Goal: Transaction & Acquisition: Purchase product/service

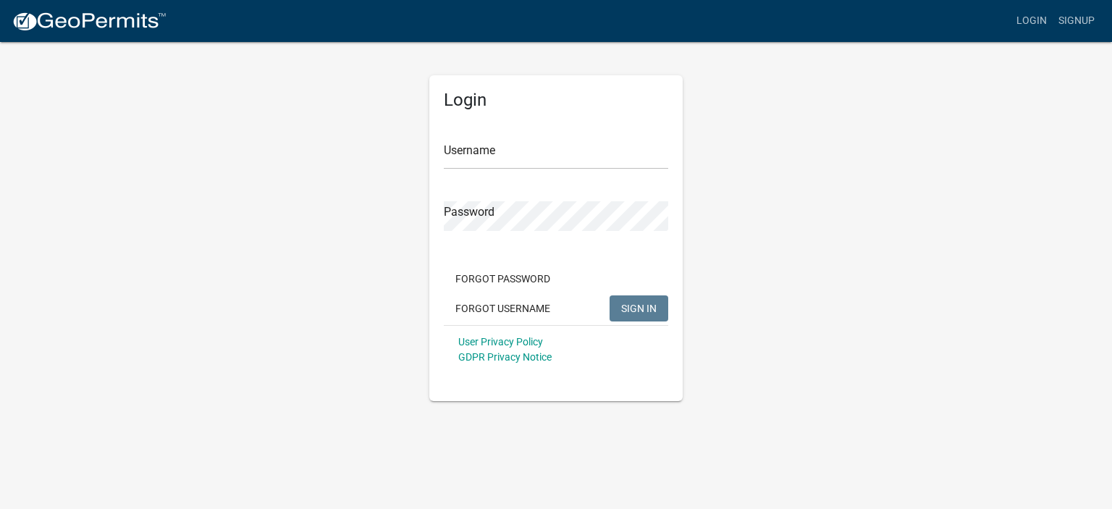
click at [495, 138] on div "Username" at bounding box center [556, 144] width 224 height 50
click at [476, 153] on input "Username" at bounding box center [556, 155] width 224 height 30
type input "barnmedic"
click at [642, 308] on span "SIGN IN" at bounding box center [638, 308] width 35 height 12
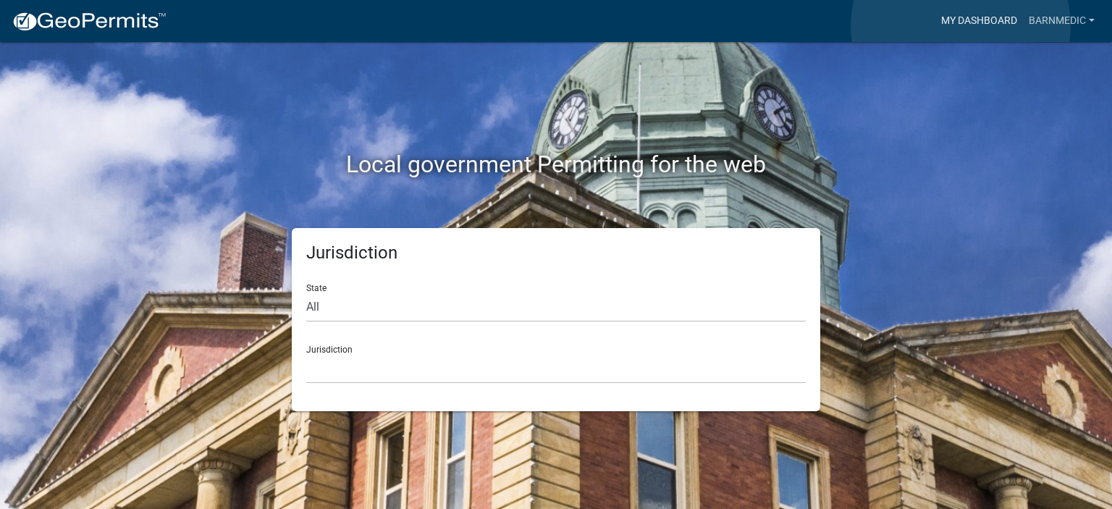
click at [960, 26] on link "My Dashboard" at bounding box center [979, 21] width 88 height 28
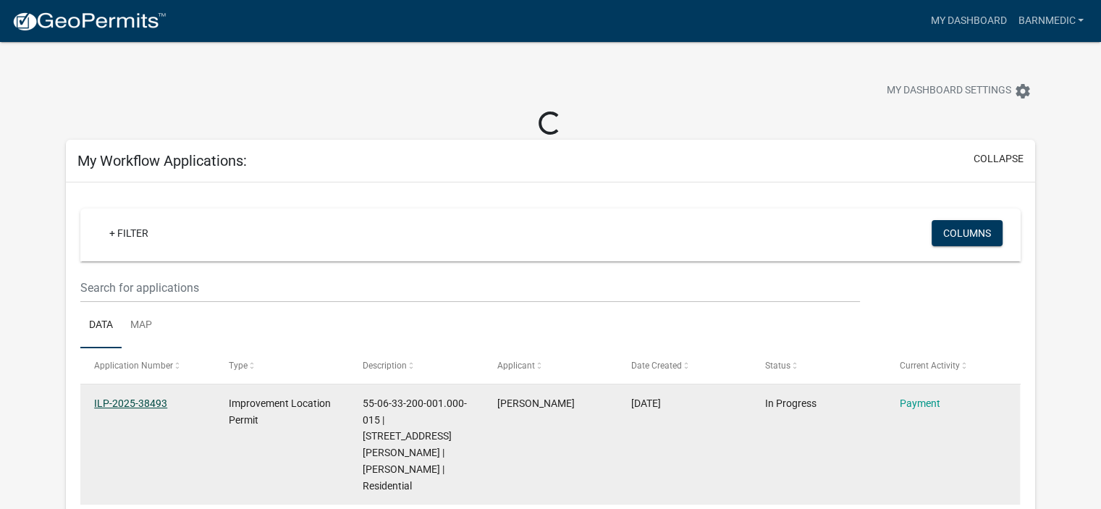
click at [101, 405] on link "ILP-2025-38493" at bounding box center [130, 403] width 73 height 12
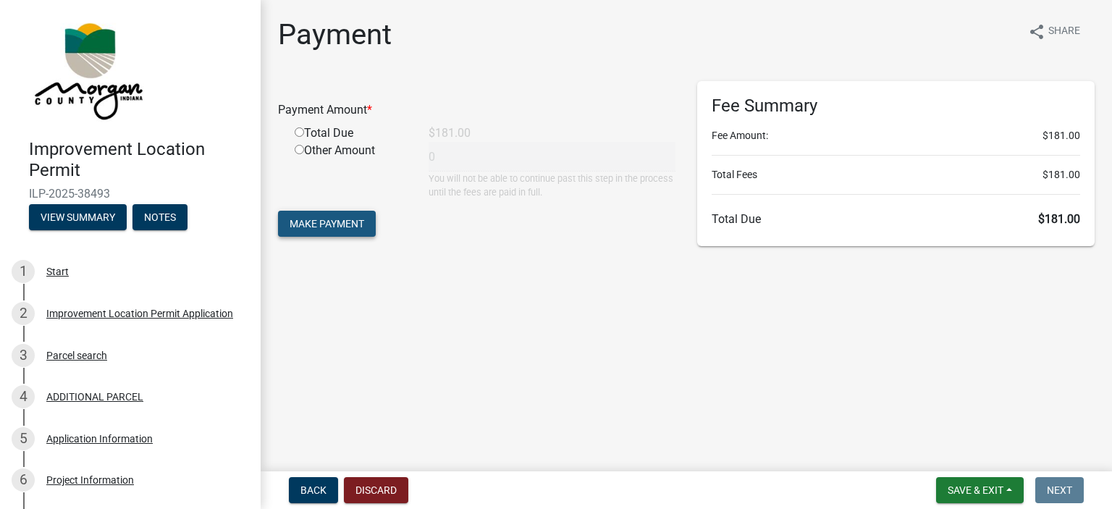
click at [327, 221] on span "Make Payment" at bounding box center [326, 224] width 75 height 12
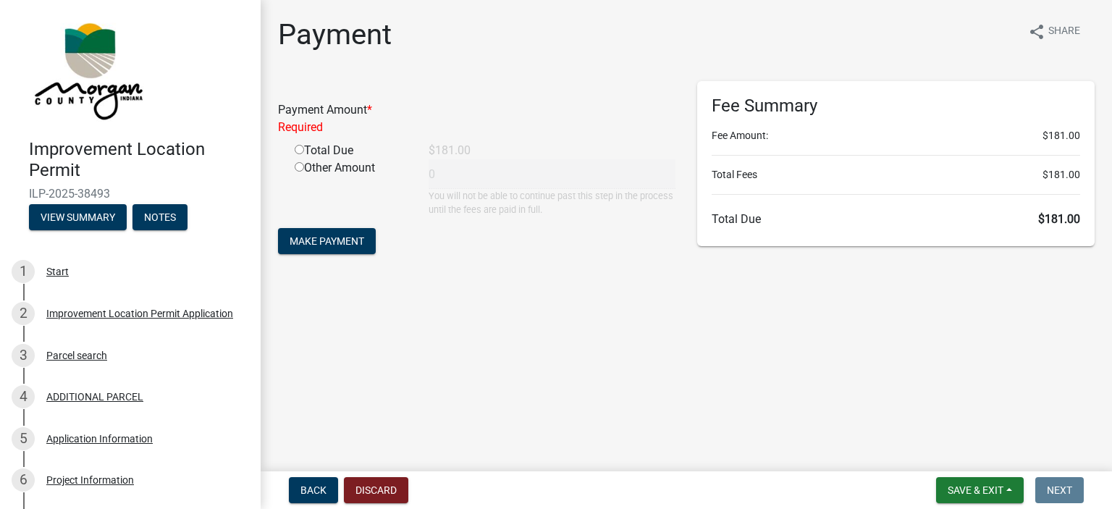
click at [298, 148] on input "radio" at bounding box center [299, 149] width 9 height 9
radio input "true"
type input "181"
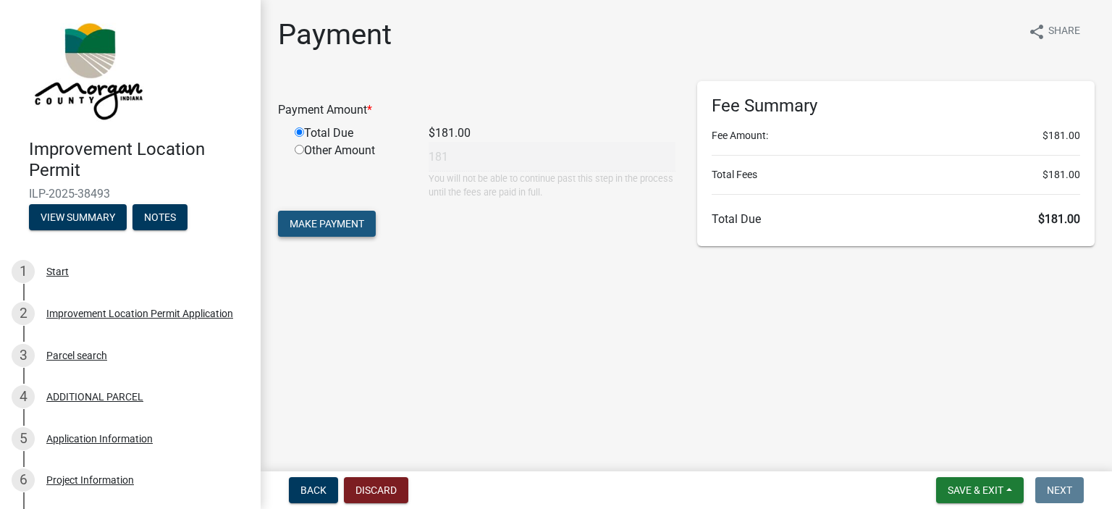
click at [325, 233] on button "Make Payment" at bounding box center [327, 224] width 98 height 26
